Goal: Check status: Check status

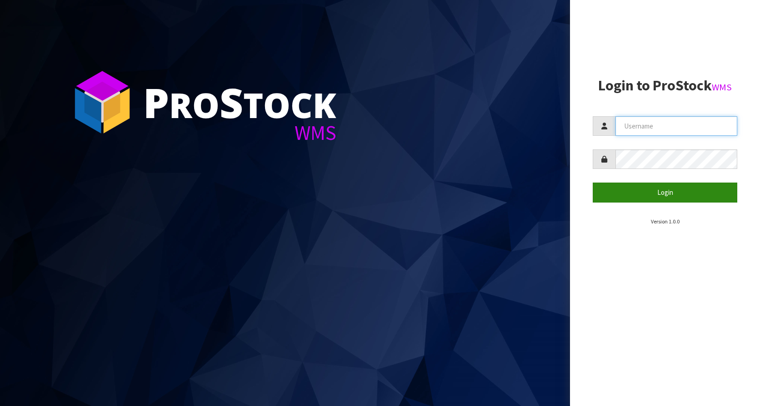
type input "KitchenAid"
click at [645, 185] on button "Login" at bounding box center [665, 193] width 145 height 20
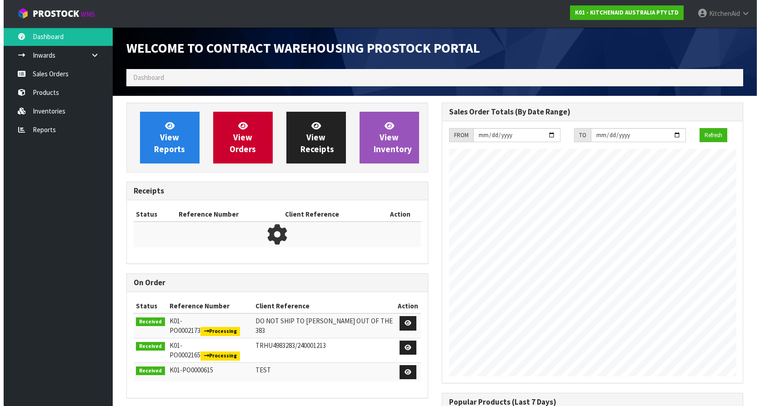
scroll to position [504, 315]
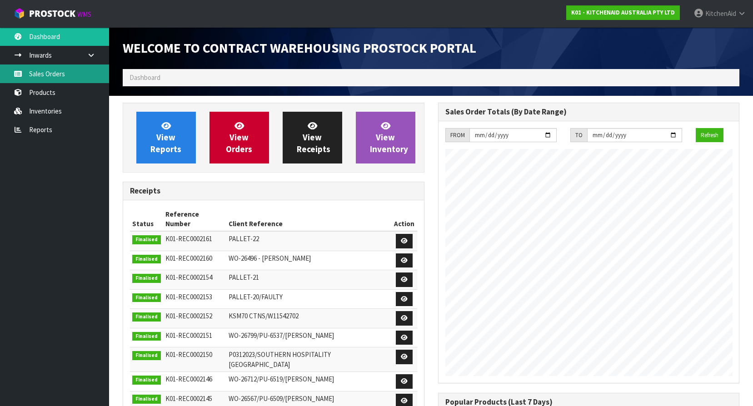
click at [73, 80] on link "Sales Orders" at bounding box center [54, 74] width 109 height 19
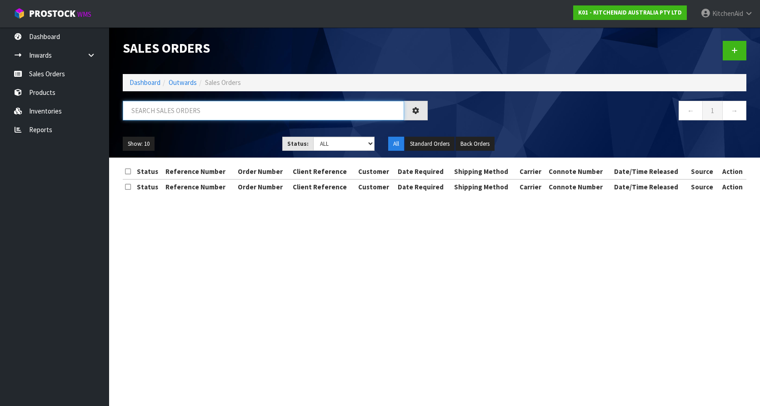
click at [166, 112] on input "text" at bounding box center [263, 111] width 281 height 20
paste input "0082029097"
type input "0082029097"
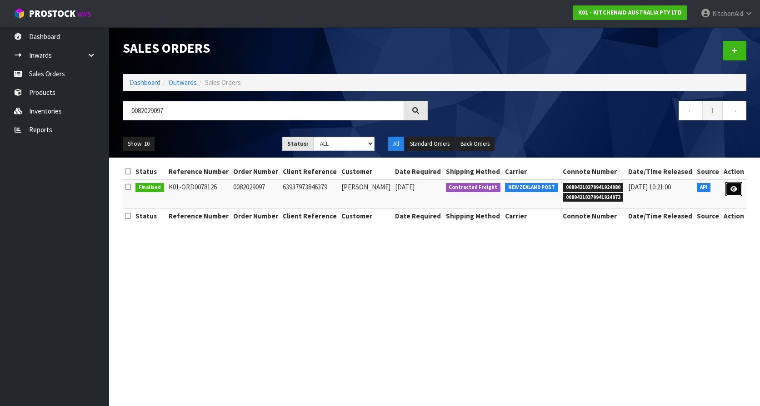
click at [735, 193] on link at bounding box center [733, 189] width 17 height 15
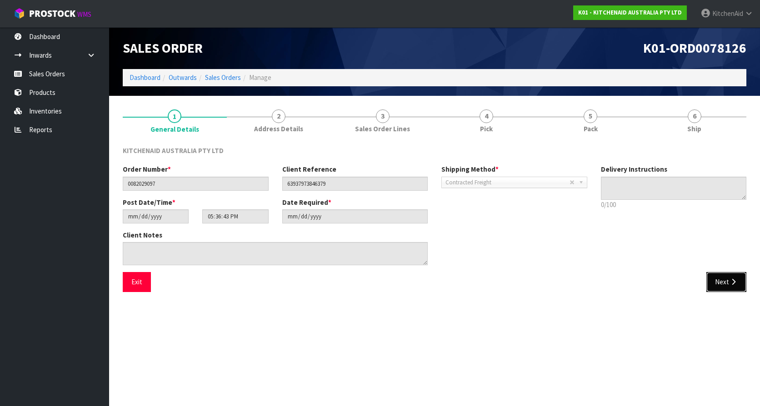
click at [719, 279] on button "Next" at bounding box center [726, 282] width 40 height 20
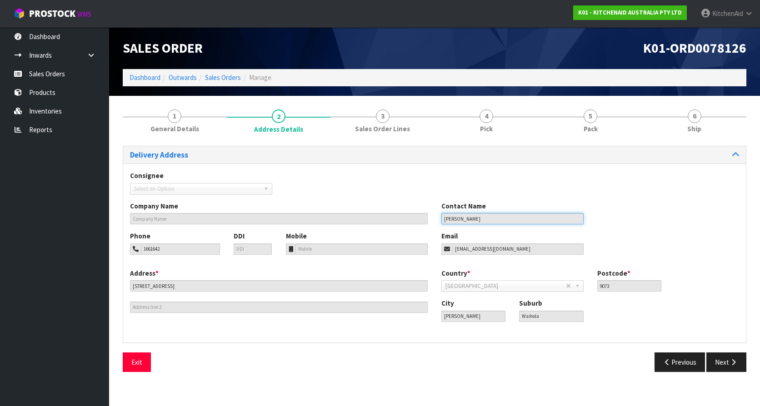
drag, startPoint x: 486, startPoint y: 219, endPoint x: 444, endPoint y: 218, distance: 42.3
click at [444, 218] on input "[PERSON_NAME]" at bounding box center [512, 218] width 142 height 11
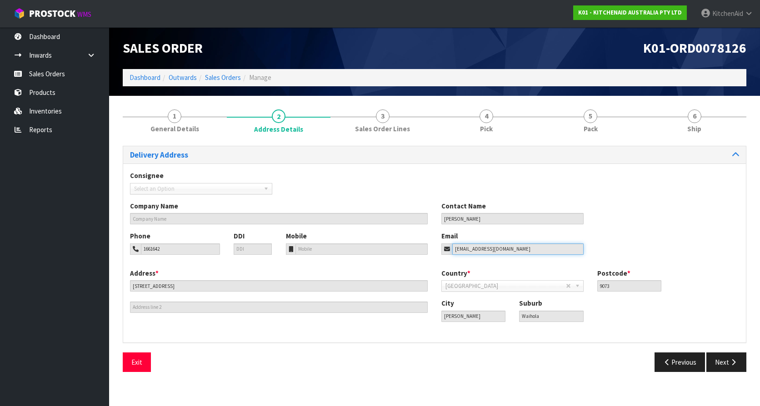
drag, startPoint x: 514, startPoint y: 248, endPoint x: 452, endPoint y: 250, distance: 61.9
click at [452, 250] on div "[EMAIL_ADDRESS][DOMAIN_NAME]" at bounding box center [512, 249] width 142 height 11
click at [686, 360] on button "Previous" at bounding box center [680, 363] width 51 height 20
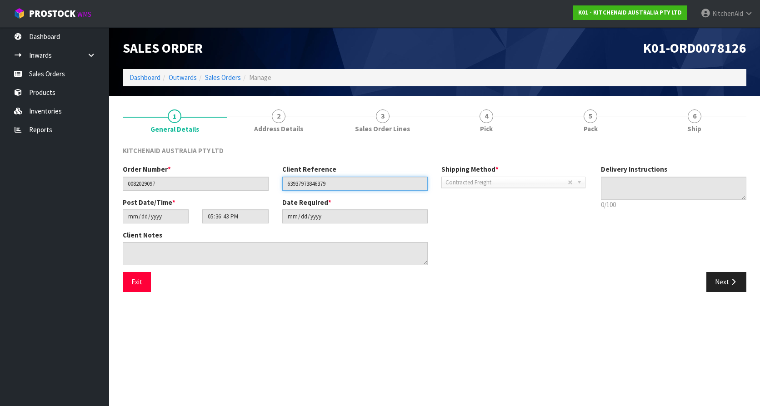
drag, startPoint x: 339, startPoint y: 182, endPoint x: 286, endPoint y: 180, distance: 52.3
click at [286, 180] on input "63937973846379" at bounding box center [355, 184] width 146 height 14
click at [733, 277] on button "Next" at bounding box center [726, 282] width 40 height 20
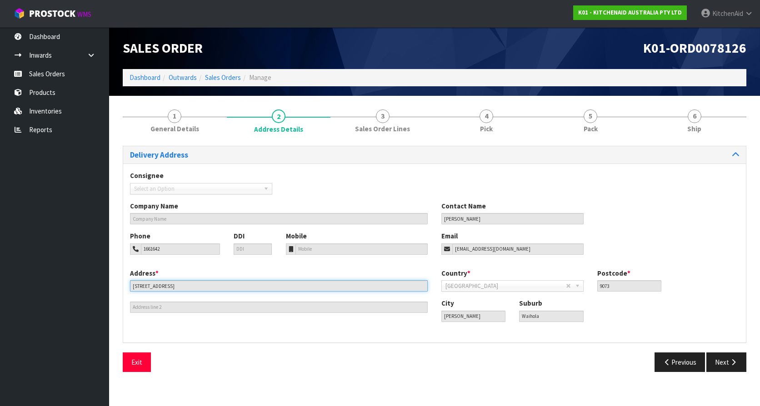
drag, startPoint x: 184, startPoint y: 285, endPoint x: 126, endPoint y: 282, distance: 58.3
click at [126, 282] on div "Address * [STREET_ADDRESS]" at bounding box center [278, 291] width 311 height 45
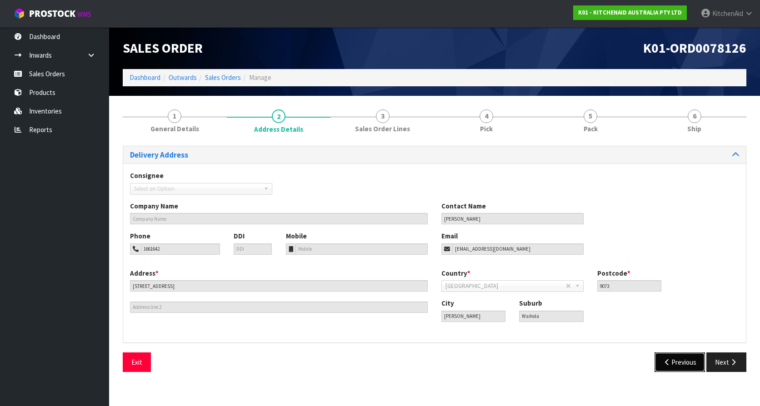
click at [674, 357] on button "Previous" at bounding box center [680, 363] width 51 height 20
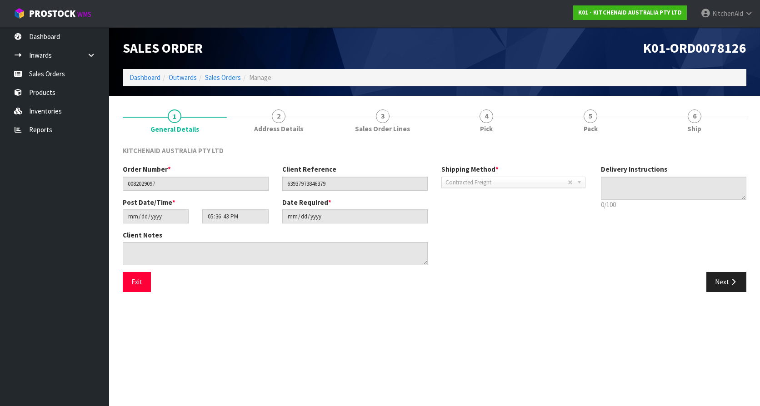
click at [153, 277] on div "Exit" at bounding box center [275, 282] width 319 height 20
click at [142, 281] on button "Exit" at bounding box center [137, 282] width 28 height 20
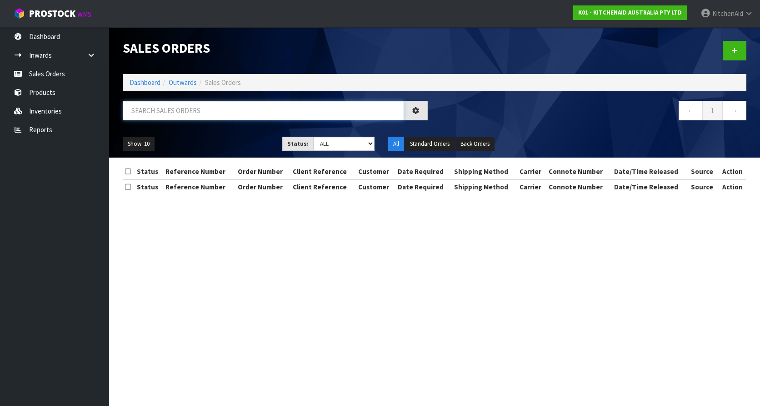
click at [162, 114] on input "text" at bounding box center [263, 111] width 281 height 20
click at [219, 116] on input "text" at bounding box center [263, 111] width 281 height 20
paste input "63937973846379"
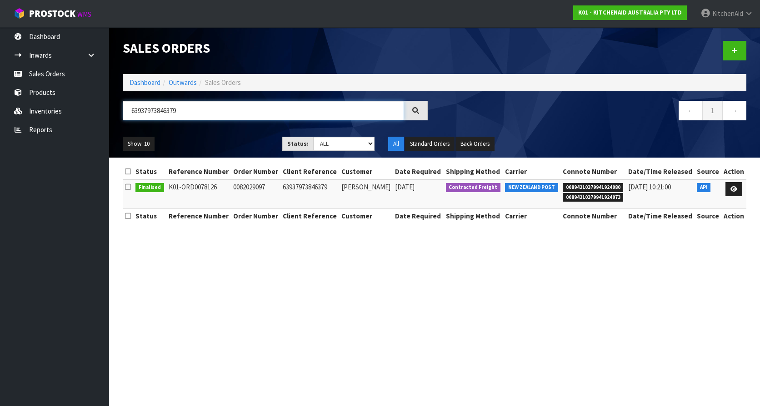
type input "63937973846379"
click at [606, 184] on span "00894210379941924080" at bounding box center [593, 187] width 61 height 9
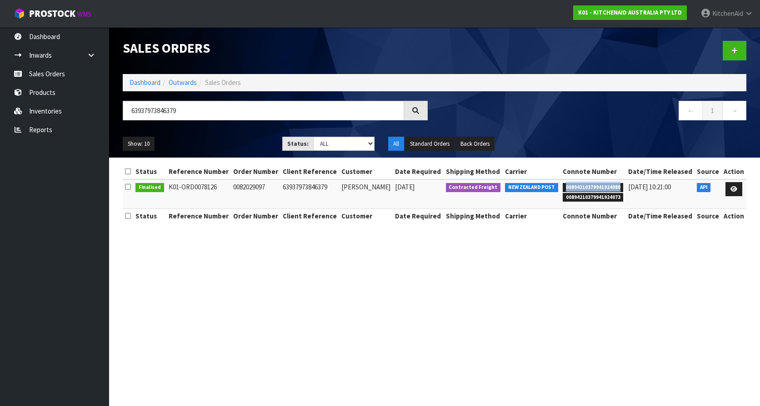
click at [606, 184] on span "00894210379941924080" at bounding box center [593, 187] width 61 height 9
copy span "00894210379941924080"
click at [585, 196] on span "00894210379941924073" at bounding box center [593, 197] width 61 height 9
copy span "00894210379941924073"
